Goal: Check status: Check status

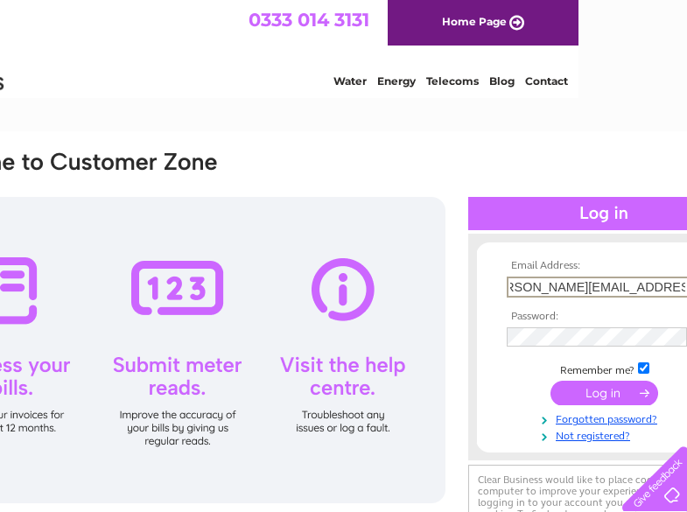
scroll to position [0, 35]
type input "[PERSON_NAME][EMAIL_ADDRESS][PERSON_NAME][DOMAIN_NAME]"
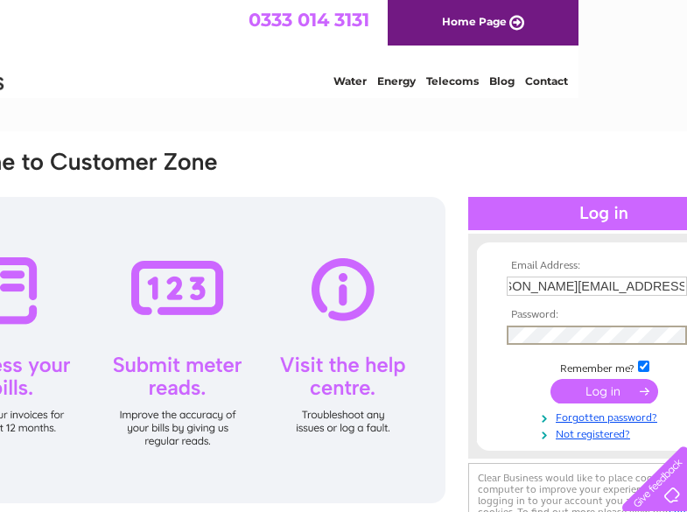
scroll to position [0, 0]
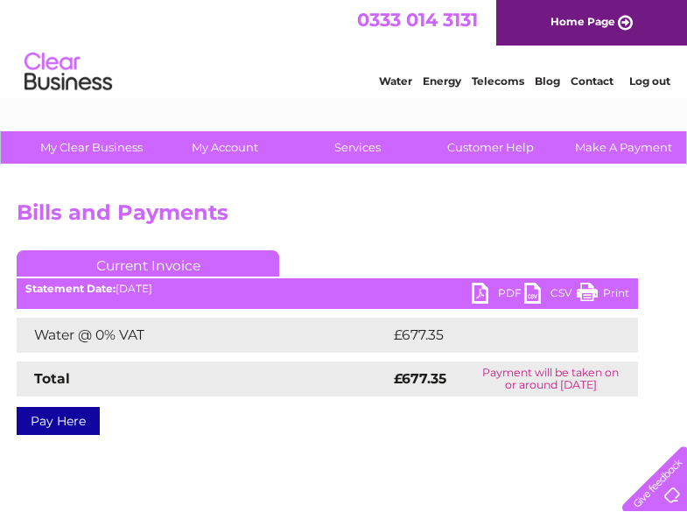
scroll to position [0, 179]
